Goal: Information Seeking & Learning: Learn about a topic

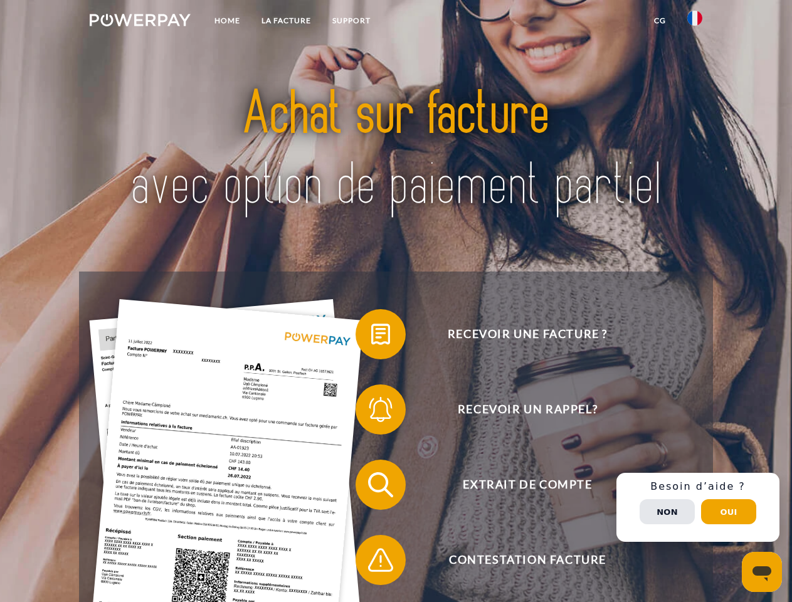
click at [140, 22] on img at bounding box center [140, 20] width 101 height 13
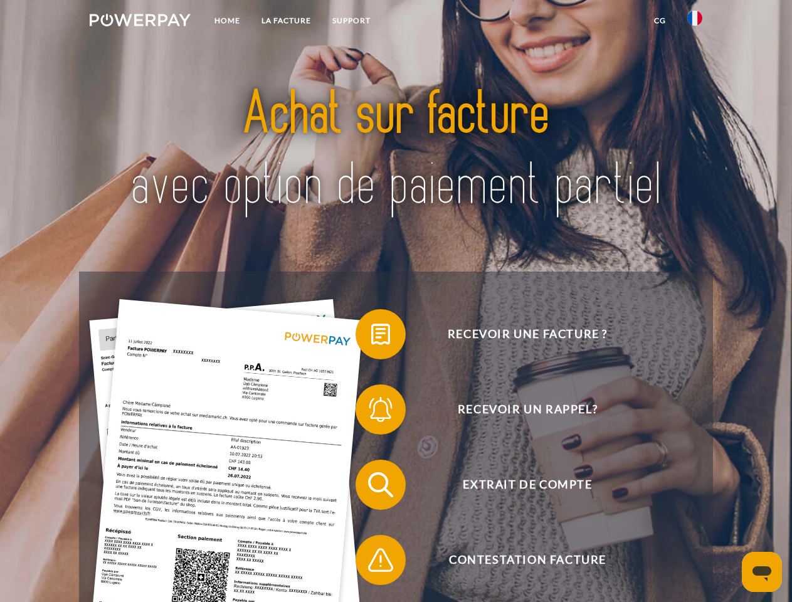
click at [694, 22] on img at bounding box center [694, 18] width 15 height 15
click at [659, 21] on link "CG" at bounding box center [659, 20] width 33 height 23
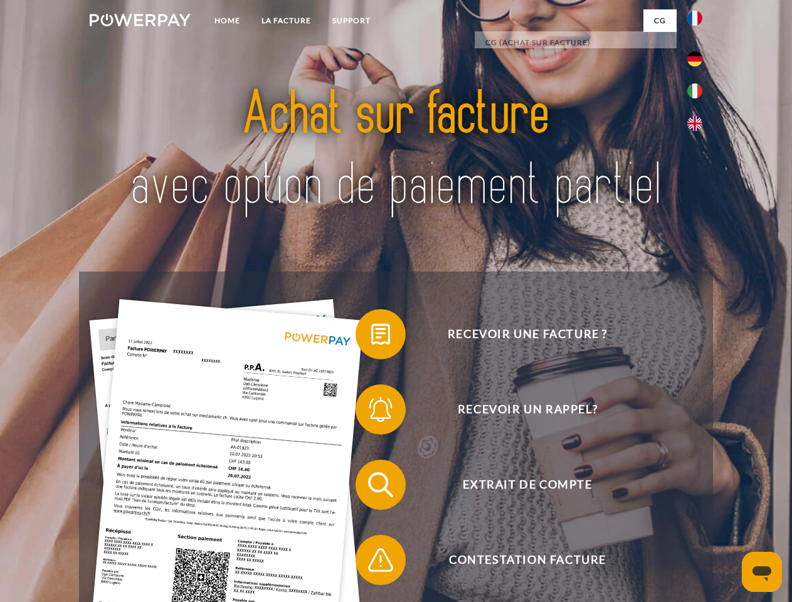
click at [371, 337] on span at bounding box center [361, 334] width 63 height 63
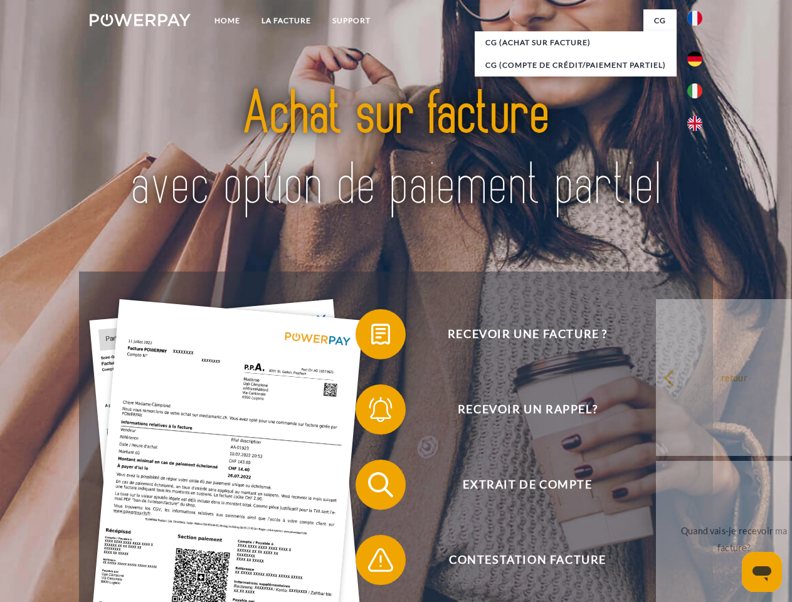
click at [371, 412] on div "Recevoir une facture ? Recevoir un rappel? Extrait de compte retour" at bounding box center [395, 521] width 633 height 501
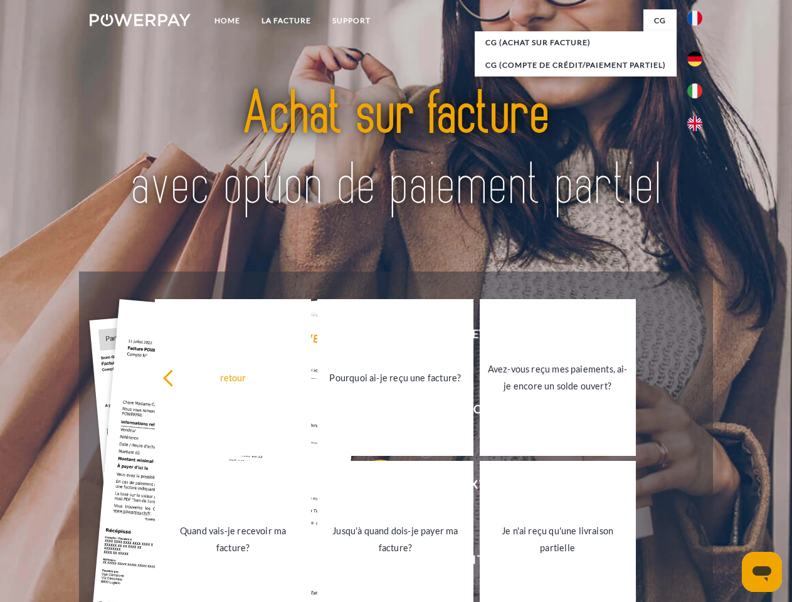
click at [371, 487] on link "Jusqu'à quand dois-je payer ma facture?" at bounding box center [395, 539] width 156 height 157
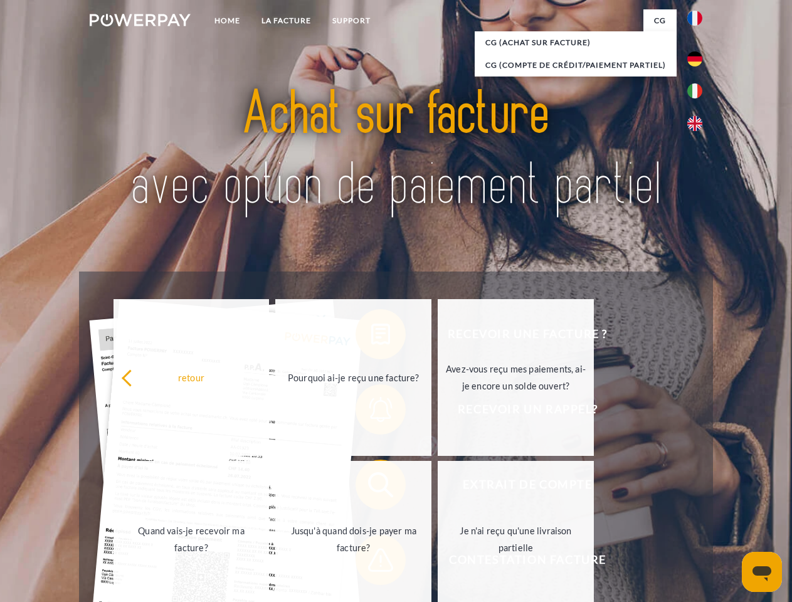
click at [371, 562] on span at bounding box center [361, 559] width 63 height 63
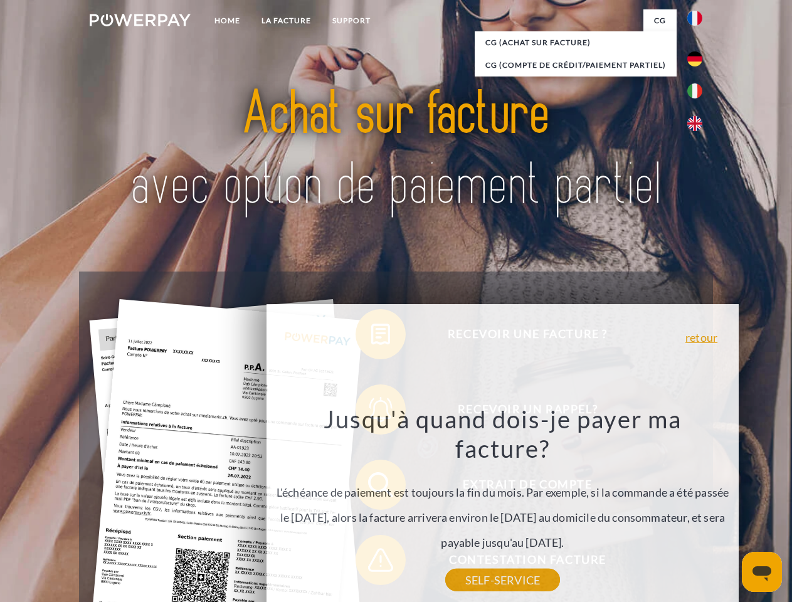
click at [698, 507] on div "Recevoir une facture ? Recevoir un rappel? Extrait de compte retour" at bounding box center [395, 521] width 633 height 501
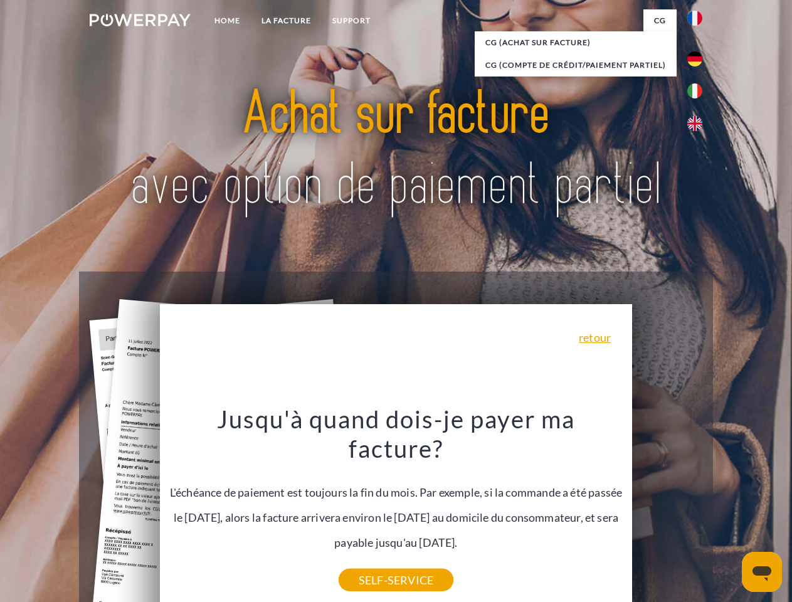
click at [667, 510] on span "Extrait de compte" at bounding box center [527, 484] width 307 height 50
click at [728, 511] on header "Home LA FACTURE Support" at bounding box center [396, 433] width 792 height 866
